Goal: Task Accomplishment & Management: Manage account settings

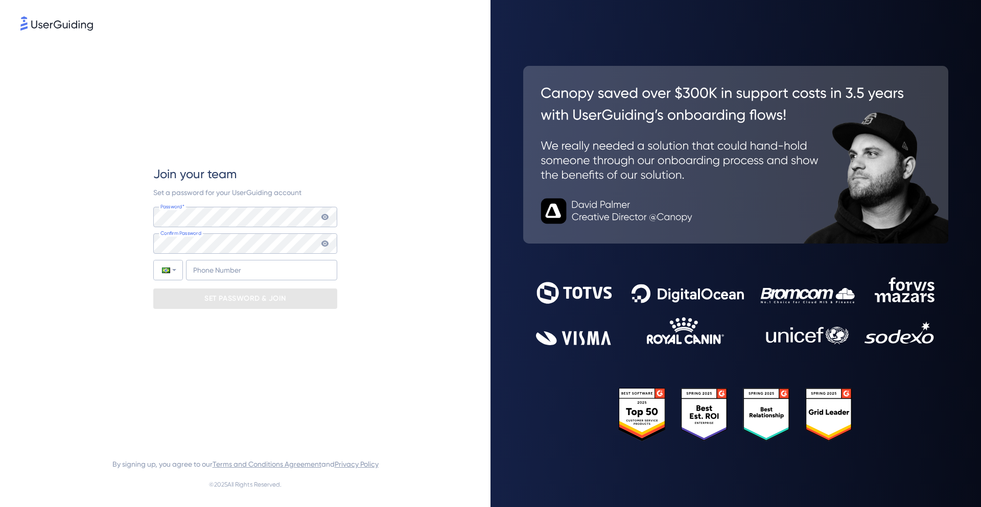
click at [98, 230] on div "Join your team Set a password for your UserGuiding account Password* Your passw…" at bounding box center [244, 237] width 449 height 409
click at [229, 270] on input "+55" at bounding box center [261, 270] width 151 height 20
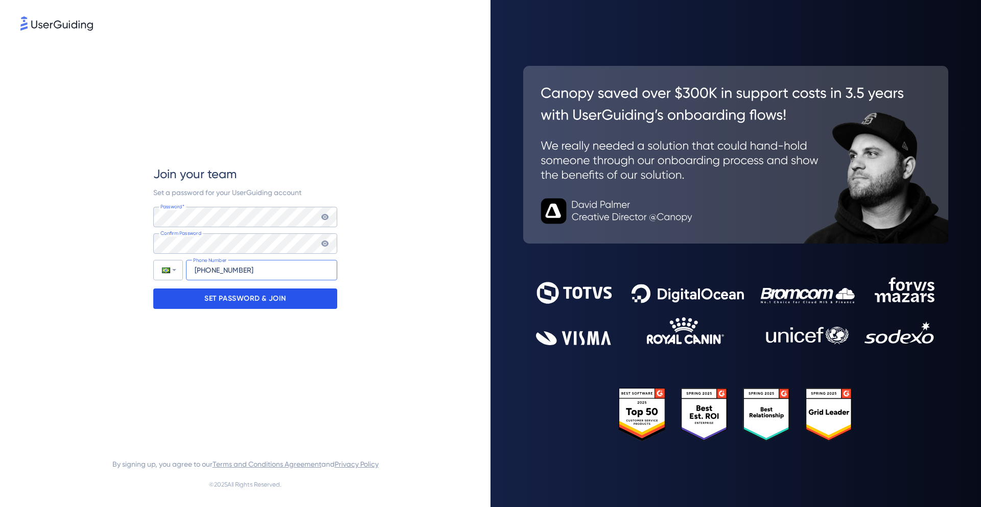
type input "+55 (47) 988951003"
click at [258, 303] on p "SET PASSWORD & JOIN" at bounding box center [245, 299] width 82 height 16
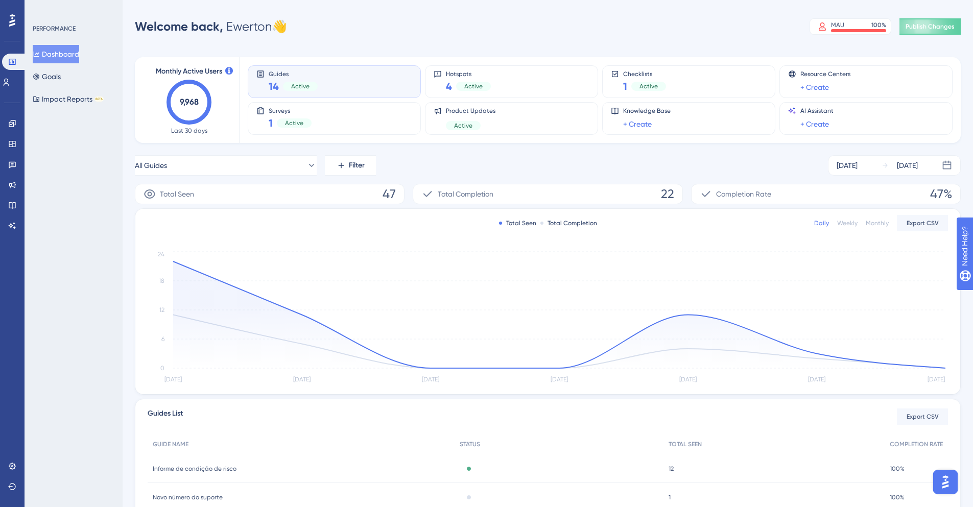
click at [295, 84] on span "Active" at bounding box center [300, 86] width 18 height 8
click at [277, 76] on span "Guides" at bounding box center [293, 73] width 49 height 7
click at [270, 86] on span "14" at bounding box center [274, 86] width 10 height 14
